Goal: Transaction & Acquisition: Subscribe to service/newsletter

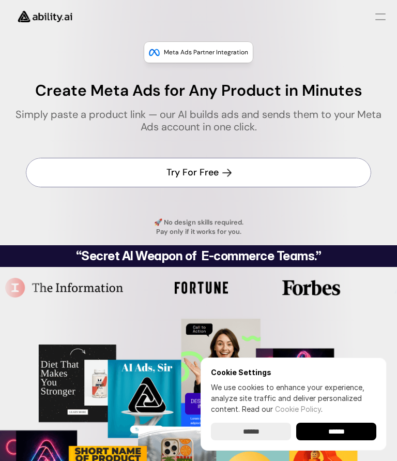
click at [195, 174] on h4 "Try For Free" at bounding box center [193, 172] width 52 height 13
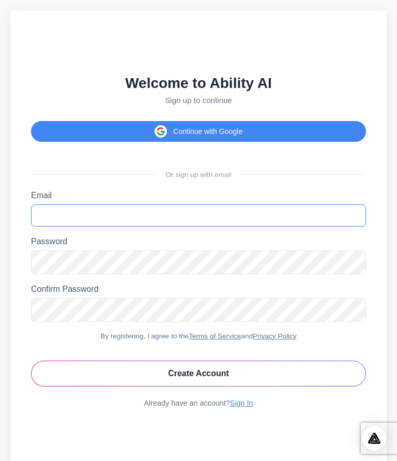
click at [50, 227] on input "Email" at bounding box center [198, 215] width 335 height 22
type input "**********"
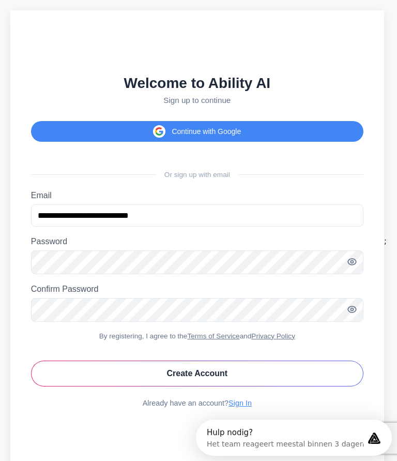
click at [206, 386] on button "Create Account" at bounding box center [197, 373] width 333 height 26
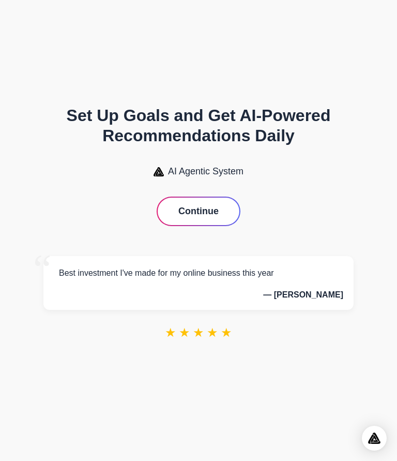
click at [201, 225] on button "Continue" at bounding box center [199, 211] width 82 height 27
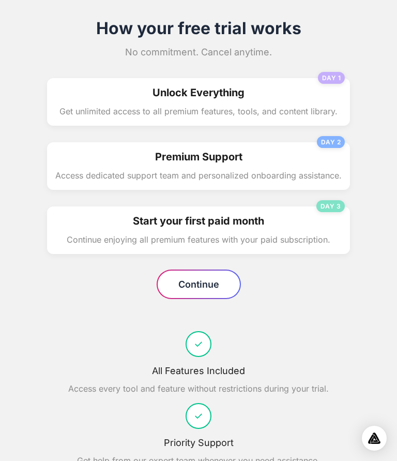
click at [203, 291] on button "Continue" at bounding box center [199, 283] width 82 height 27
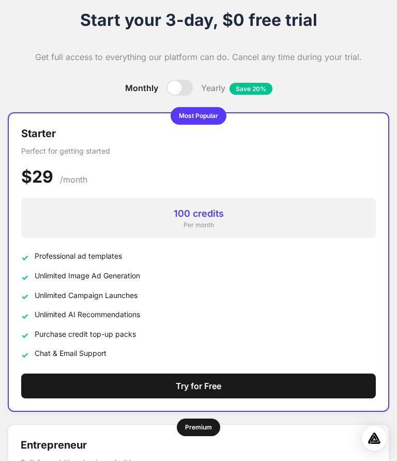
click at [202, 391] on button "Try for Free" at bounding box center [198, 385] width 355 height 25
